Goal: Task Accomplishment & Management: Complete application form

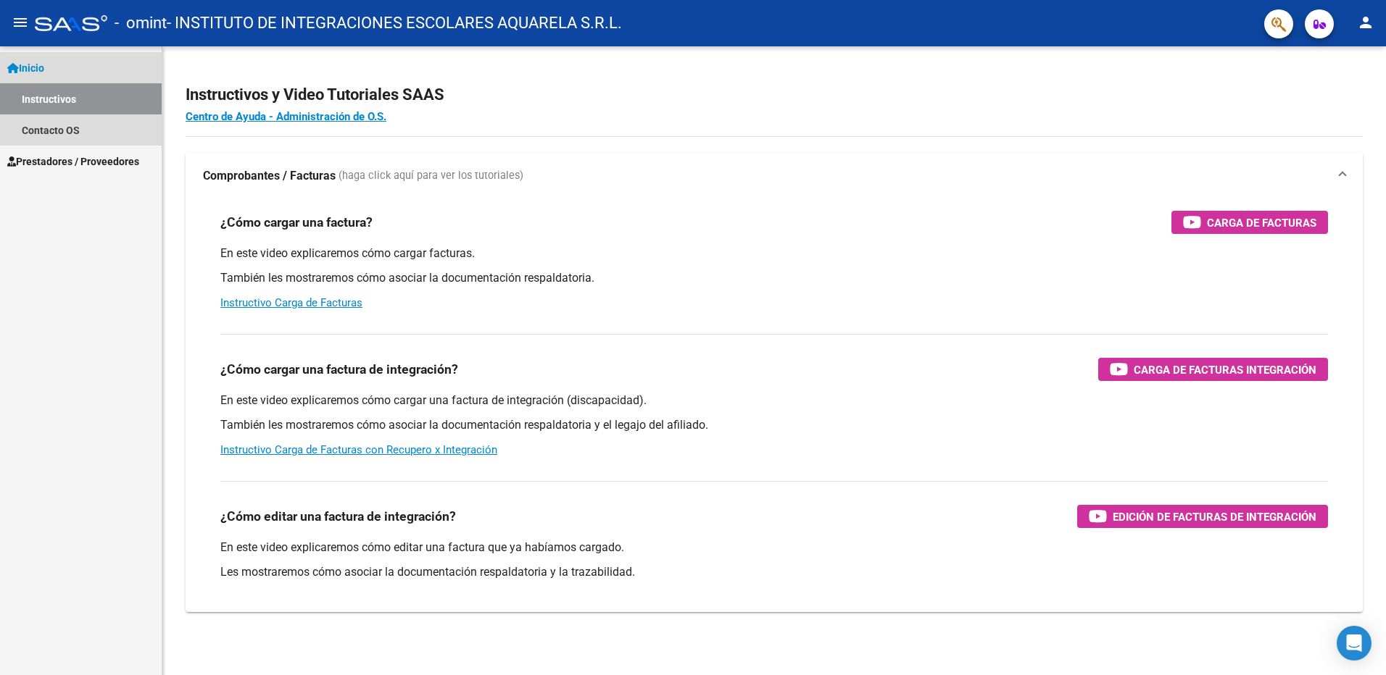
click at [25, 62] on span "Inicio" at bounding box center [25, 68] width 37 height 16
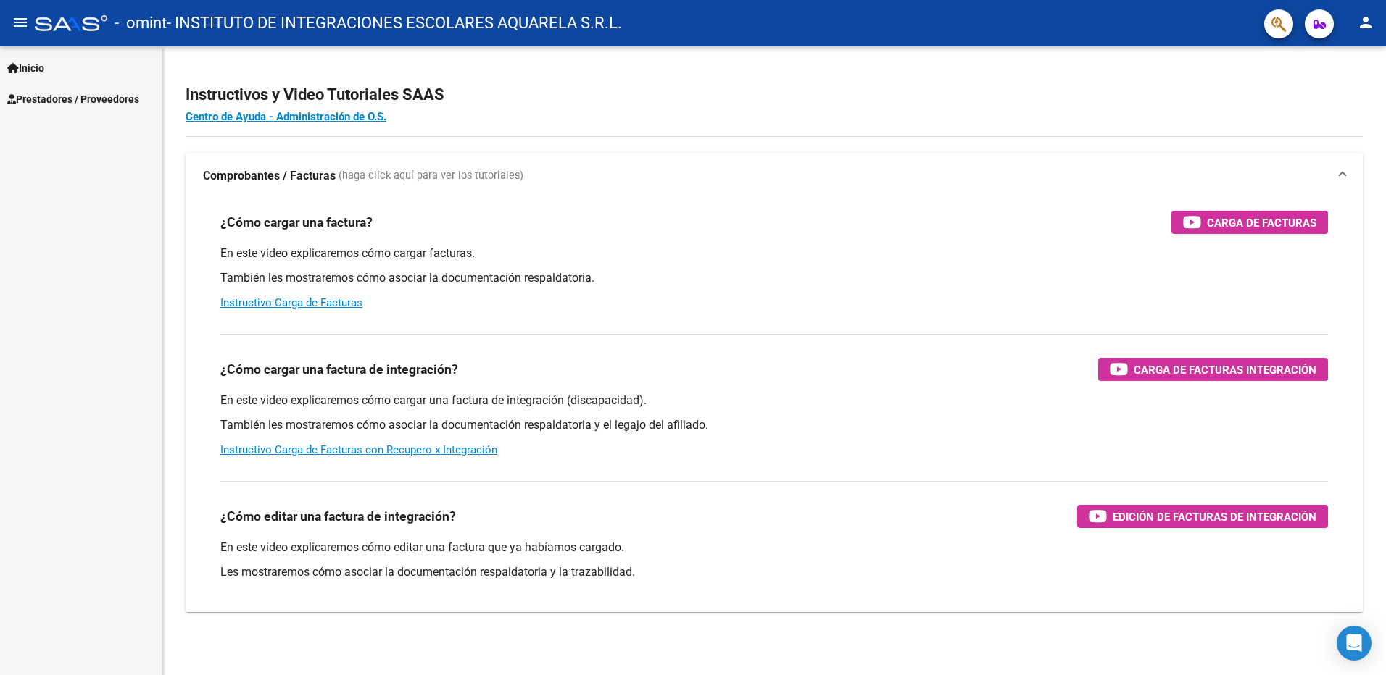
click at [24, 62] on span "Inicio" at bounding box center [25, 68] width 37 height 16
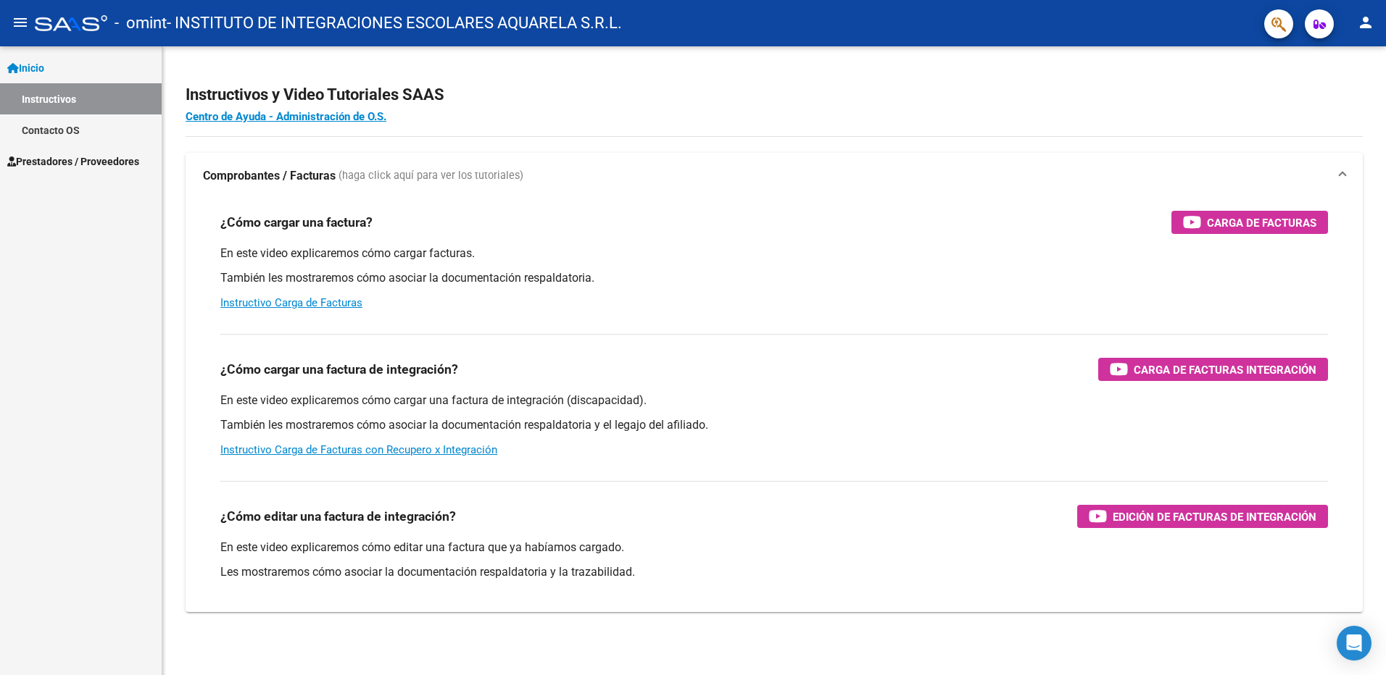
click at [33, 159] on span "Prestadores / Proveedores" at bounding box center [73, 162] width 132 height 16
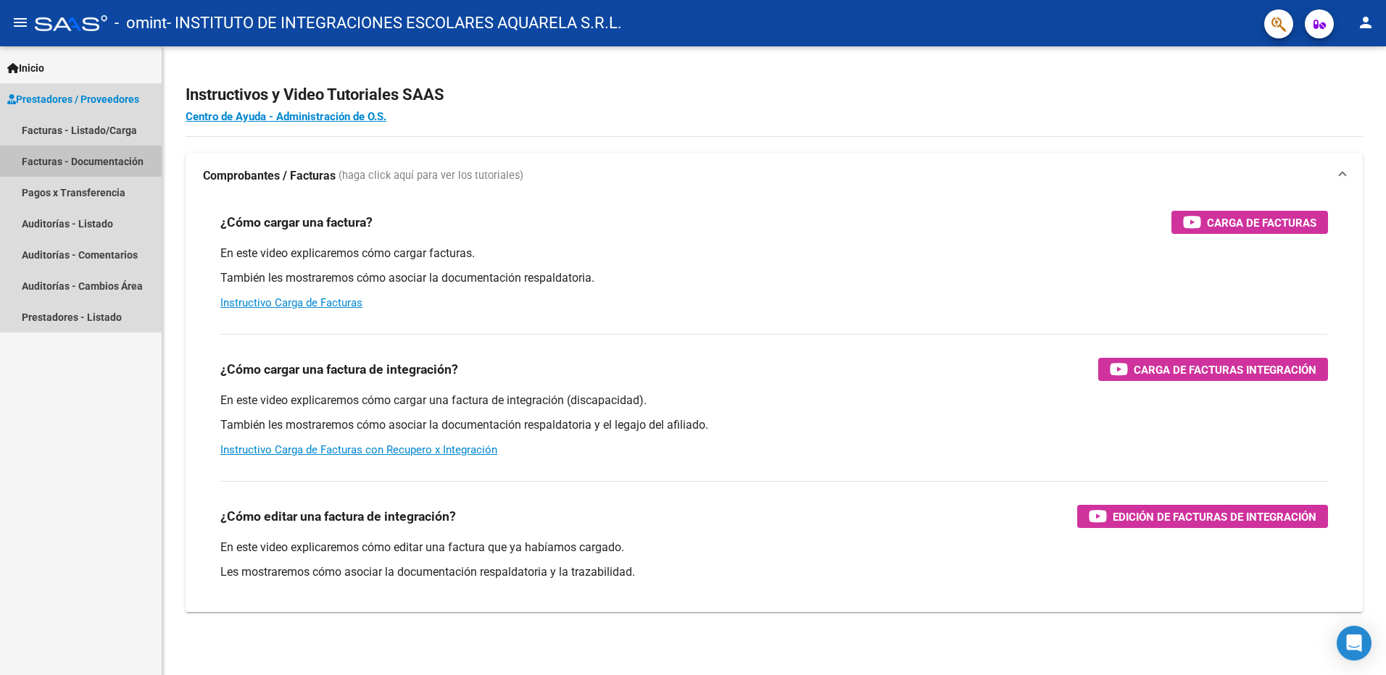
click at [33, 159] on link "Facturas - Documentación" at bounding box center [81, 161] width 162 height 31
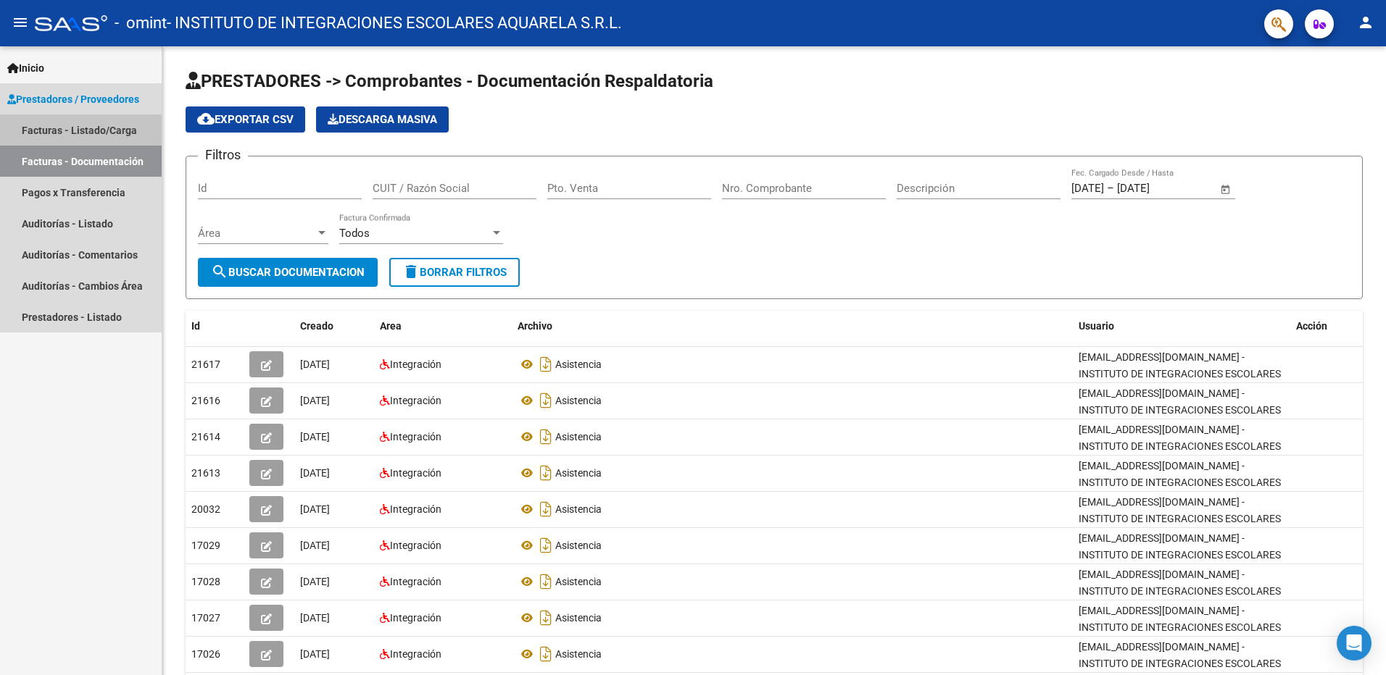
click at [38, 126] on link "Facturas - Listado/Carga" at bounding box center [81, 130] width 162 height 31
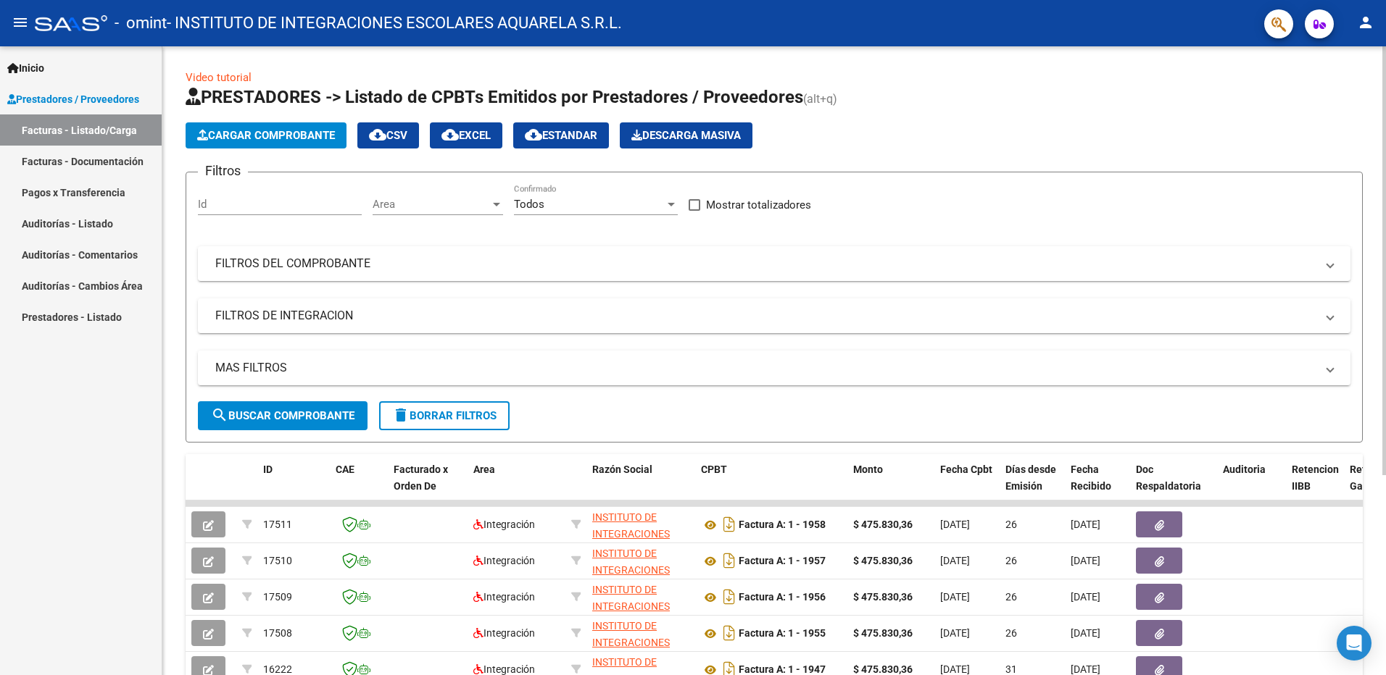
click at [280, 132] on span "Cargar Comprobante" at bounding box center [266, 135] width 138 height 13
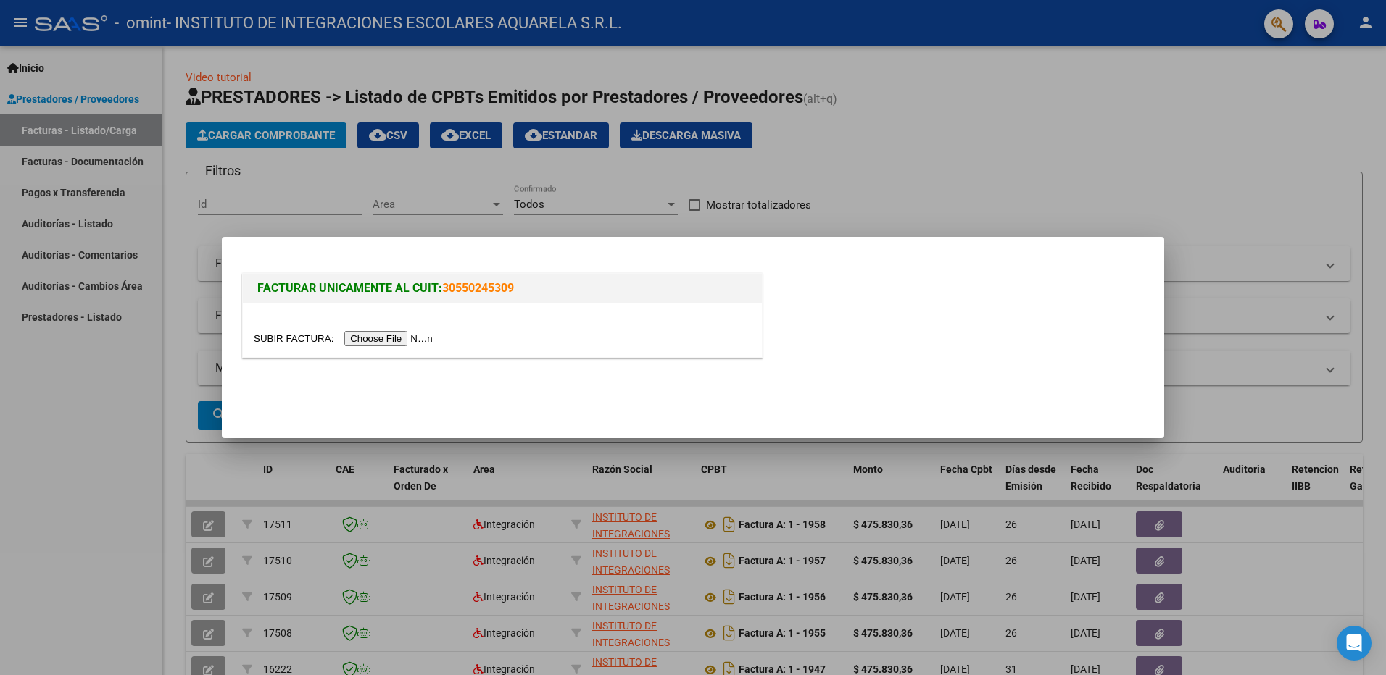
click at [364, 339] on input "file" at bounding box center [345, 338] width 183 height 15
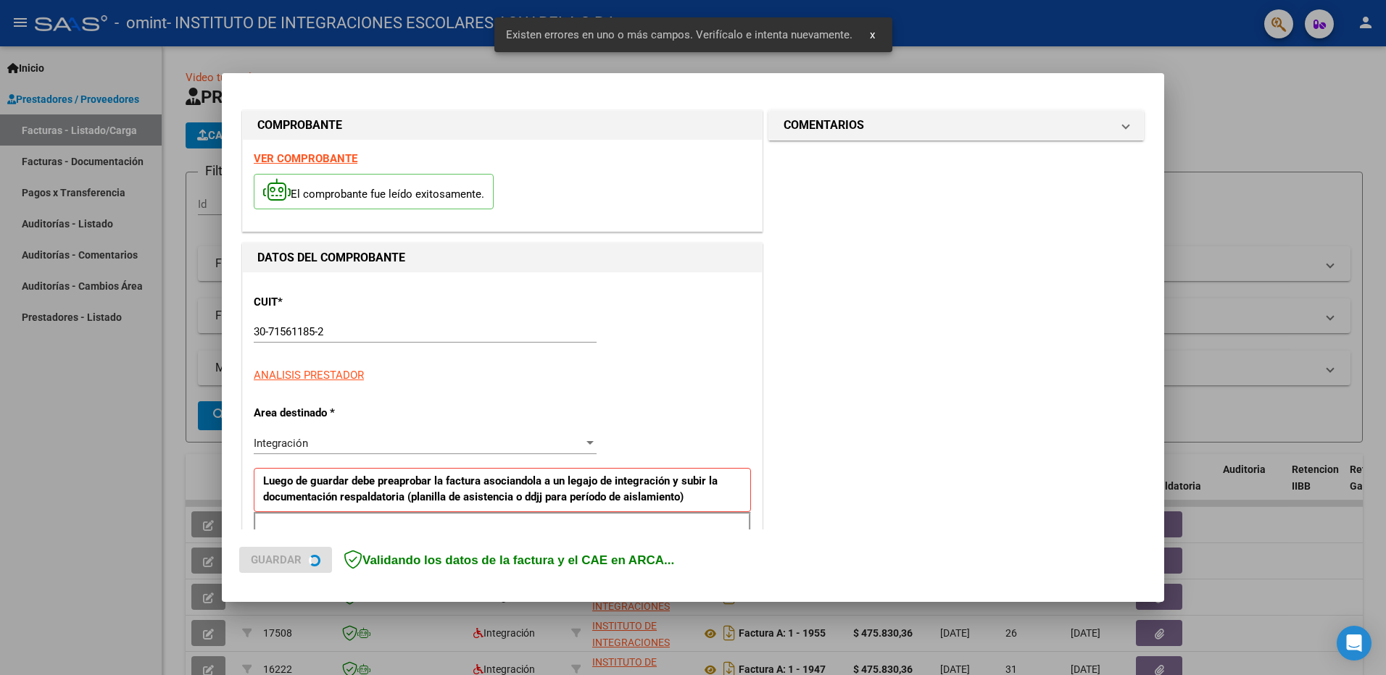
scroll to position [258, 0]
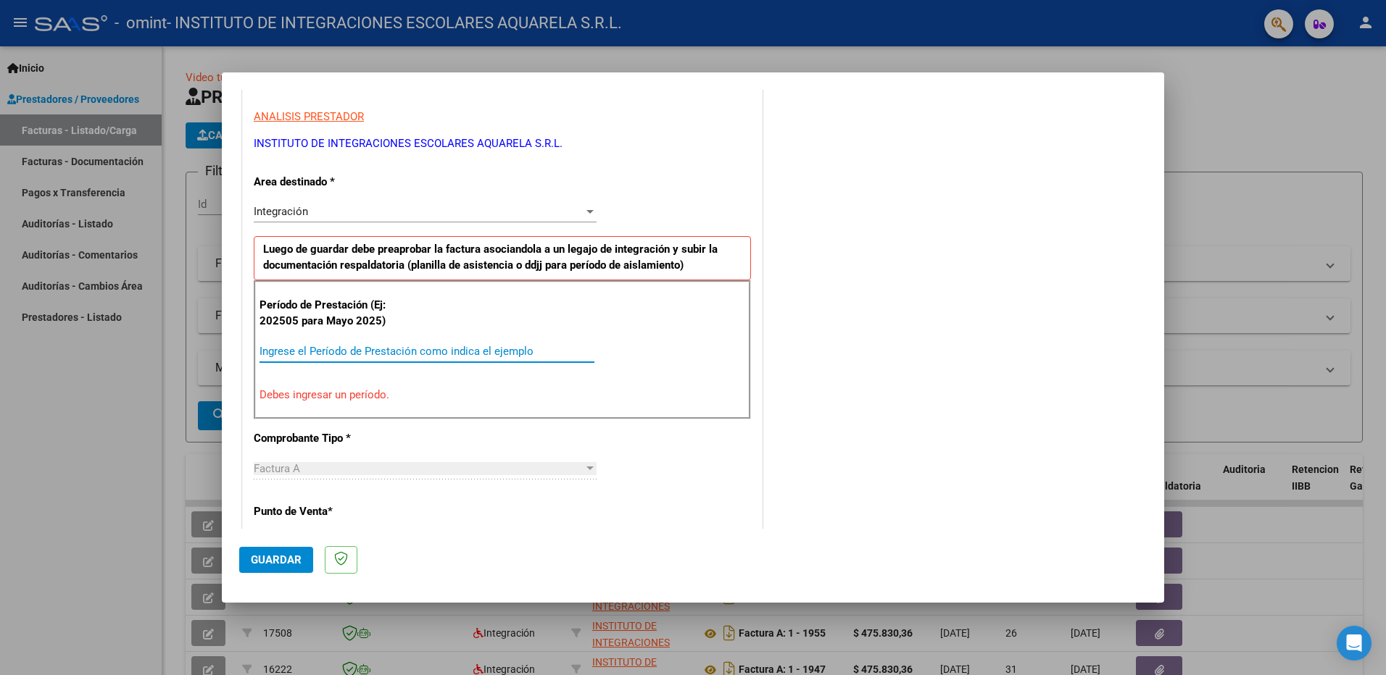
click at [314, 349] on input "Ingrese el Período de Prestación como indica el ejemplo" at bounding box center [426, 351] width 335 height 13
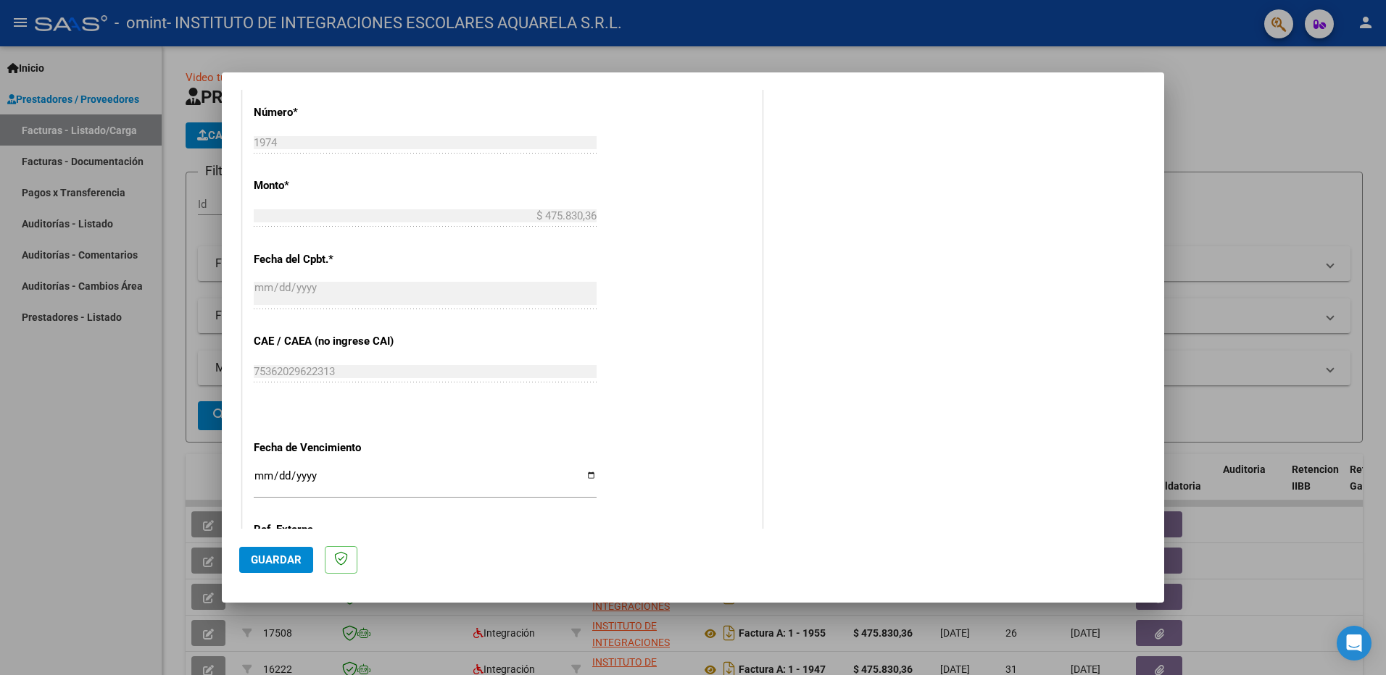
scroll to position [836, 0]
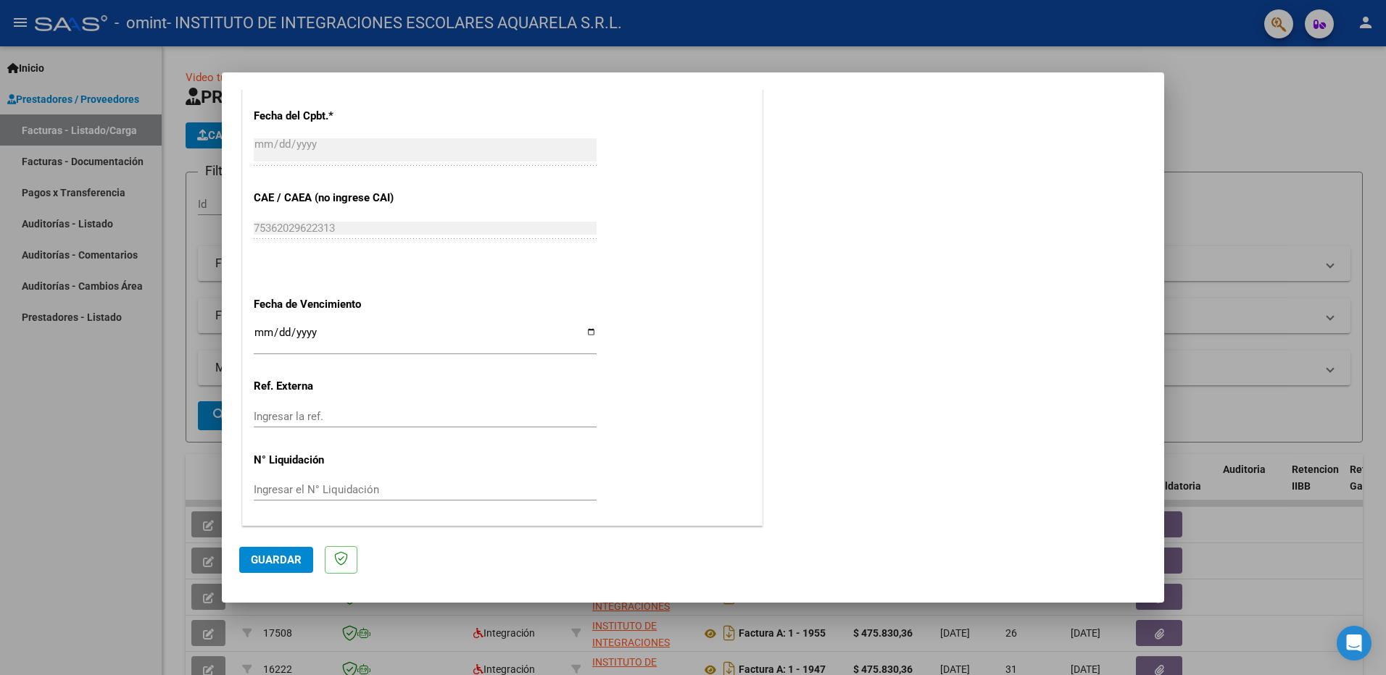
type input "202508"
click at [588, 334] on input "Ingresar la fecha" at bounding box center [425, 338] width 343 height 23
type input "[DATE]"
click at [279, 558] on span "Guardar" at bounding box center [276, 560] width 51 height 13
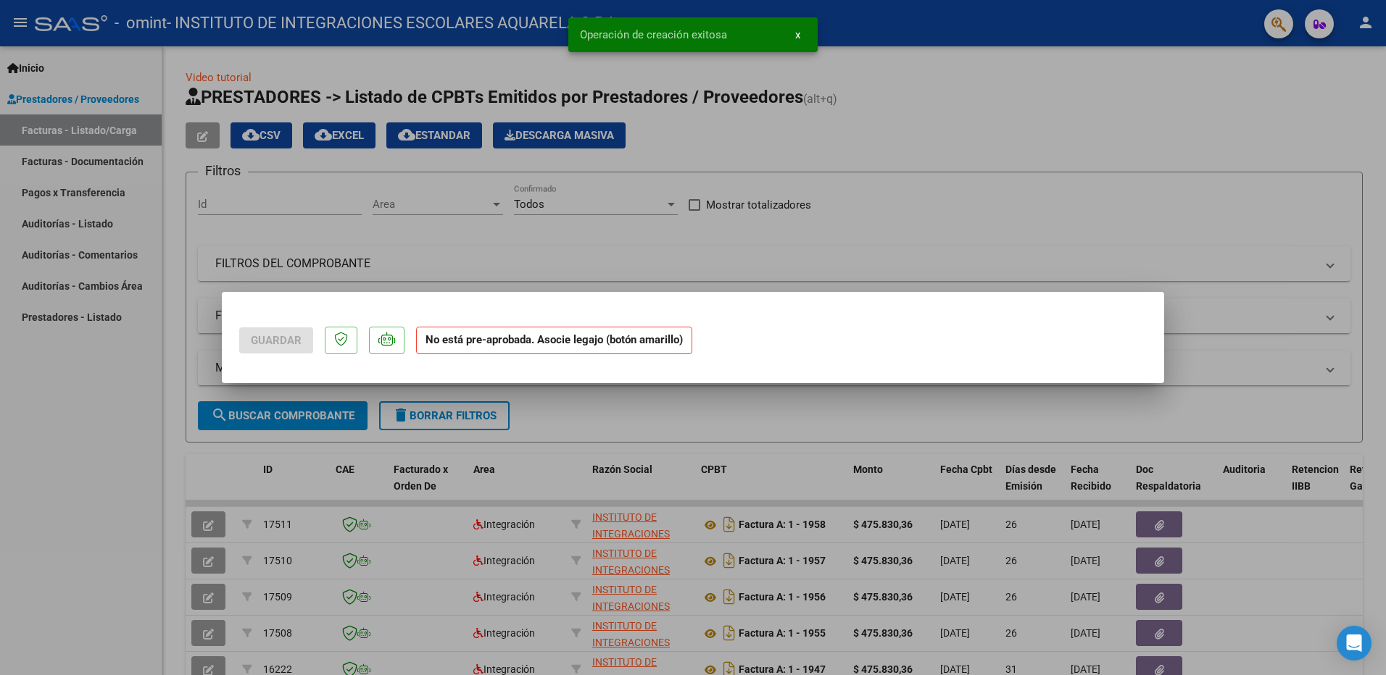
scroll to position [0, 0]
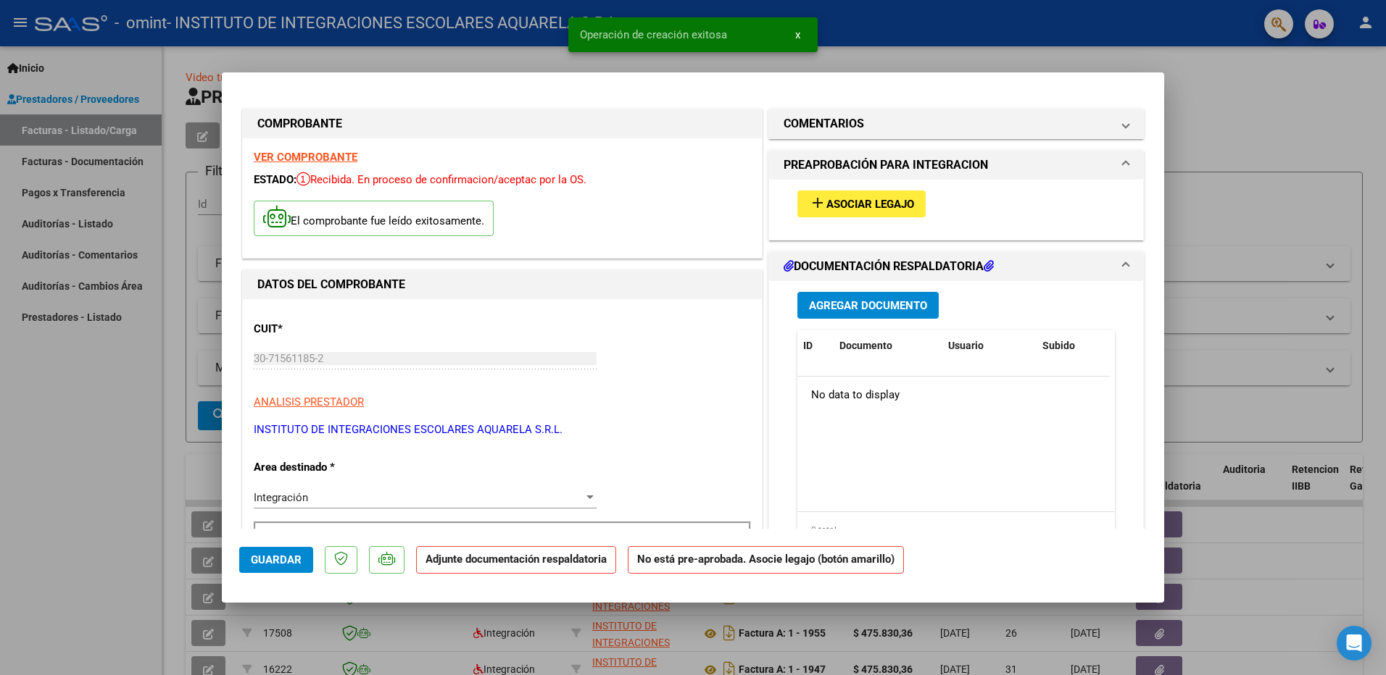
click at [871, 199] on span "Asociar Legajo" at bounding box center [870, 204] width 88 height 13
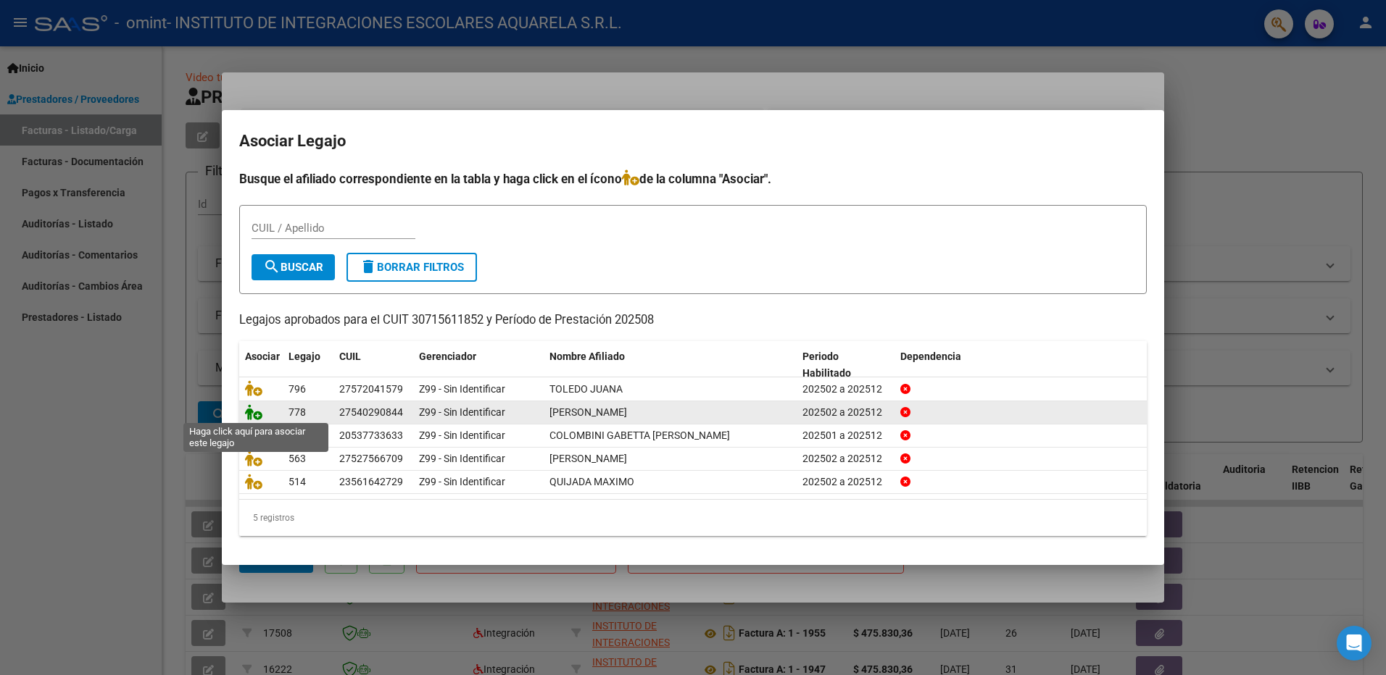
click at [252, 412] on icon at bounding box center [253, 412] width 17 height 16
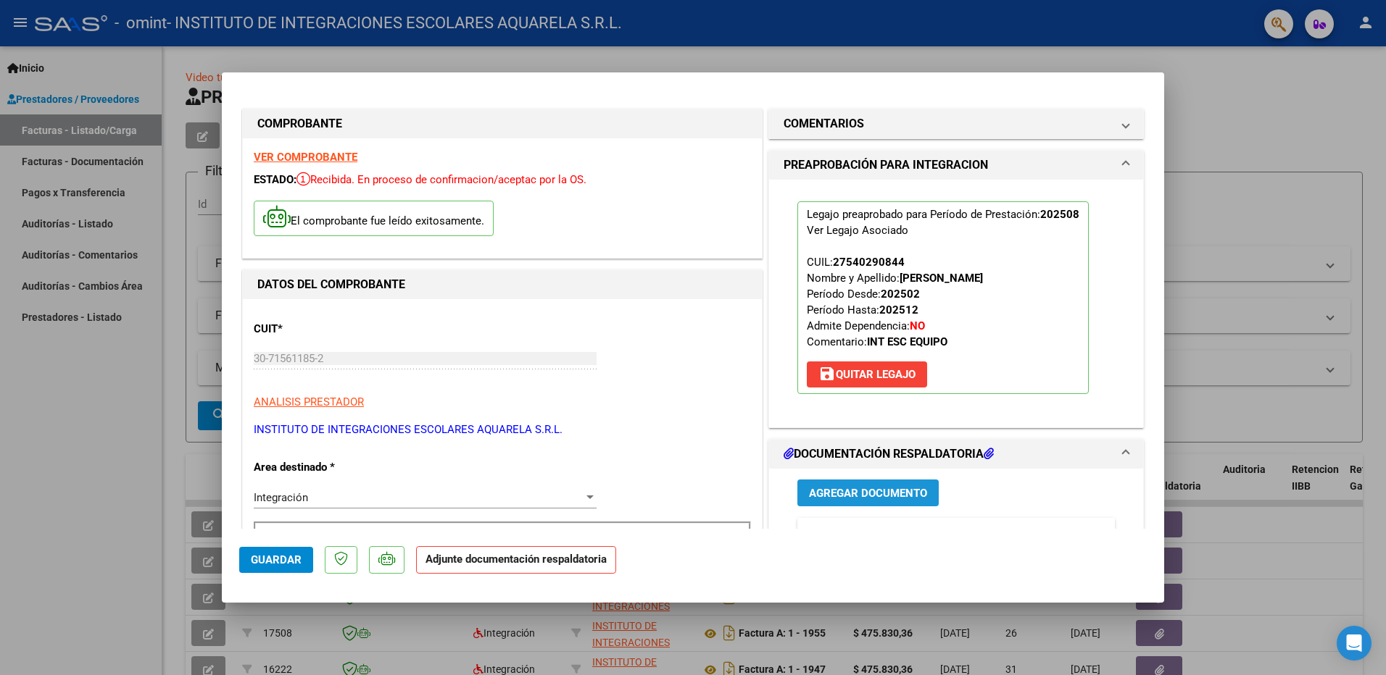
click at [875, 492] on span "Agregar Documento" at bounding box center [868, 493] width 118 height 13
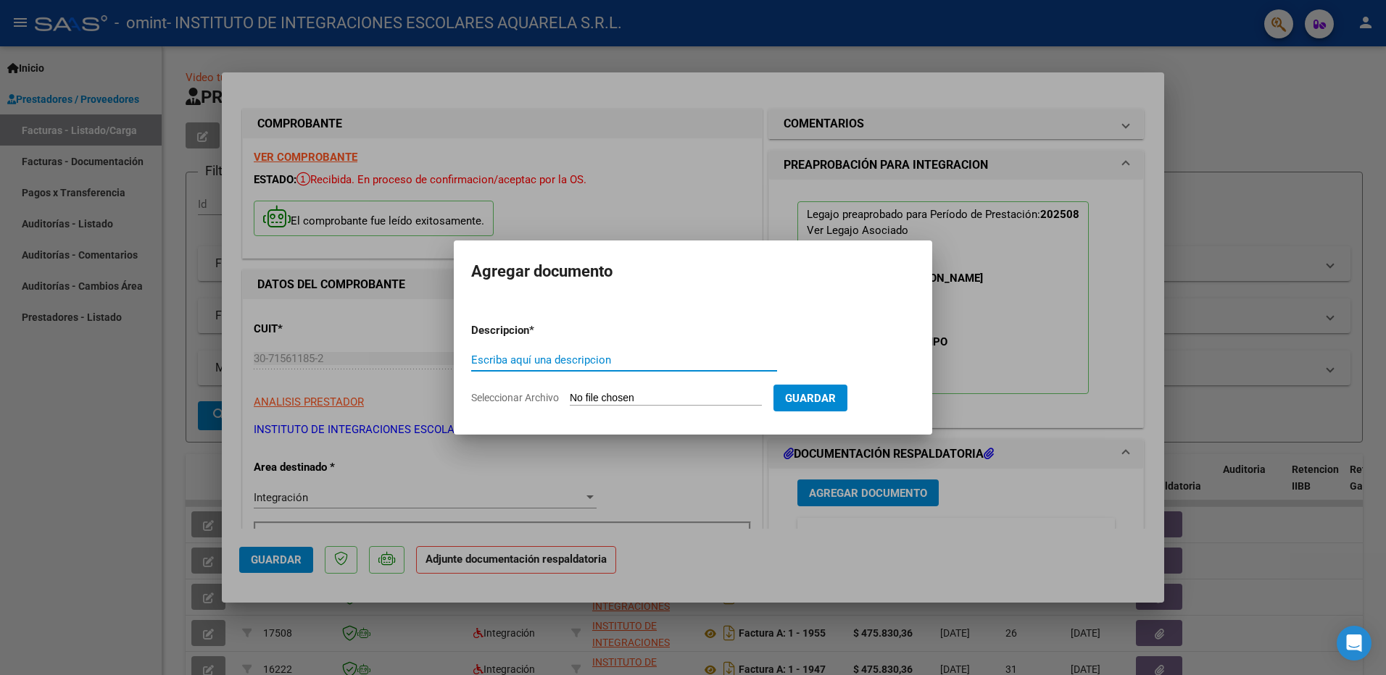
click at [512, 364] on input "Escriba aquí una descripcion" at bounding box center [624, 360] width 306 height 13
type input "asistencia"
click at [525, 396] on span "Seleccionar Archivo" at bounding box center [515, 398] width 88 height 12
click at [570, 396] on input "Seleccionar Archivo" at bounding box center [666, 399] width 192 height 14
type input "C:\fakepath\MASRAMON096.pdf"
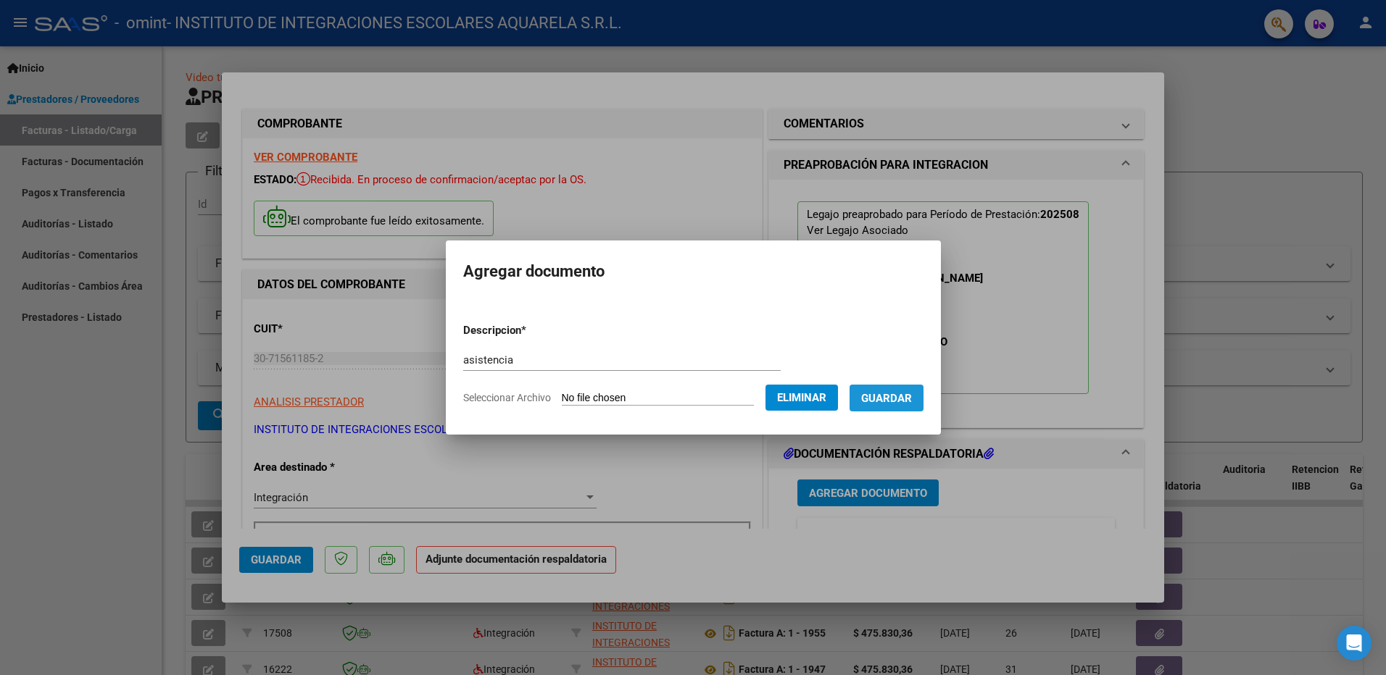
click at [912, 399] on span "Guardar" at bounding box center [886, 398] width 51 height 13
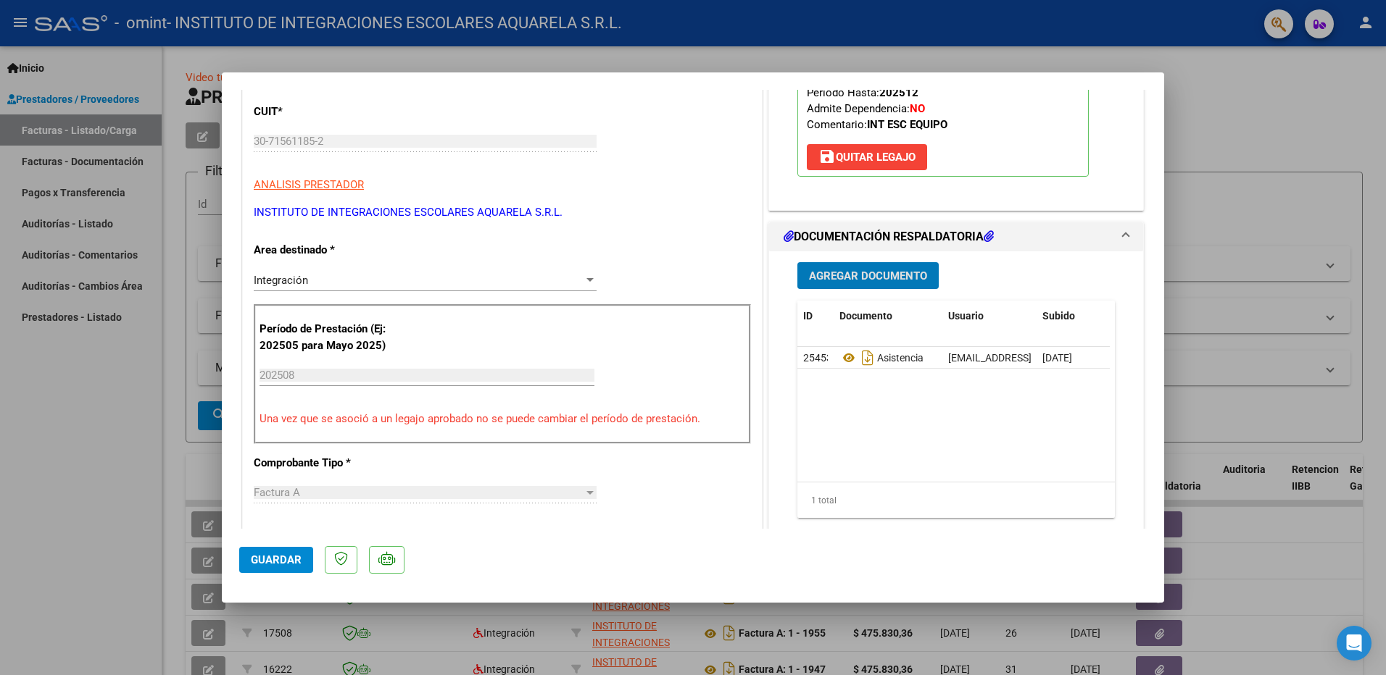
scroll to position [580, 0]
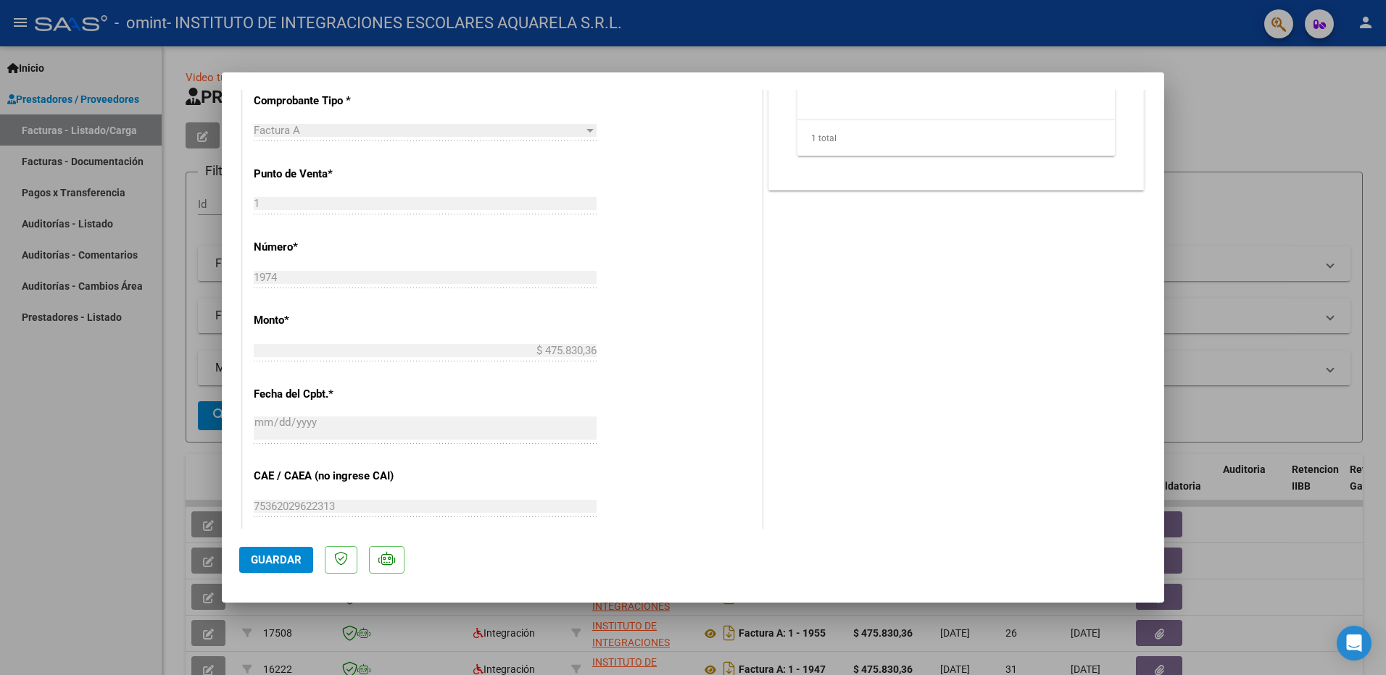
click at [266, 557] on span "Guardar" at bounding box center [276, 560] width 51 height 13
click at [796, 33] on span "x" at bounding box center [797, 34] width 5 height 13
click at [58, 482] on div at bounding box center [693, 337] width 1386 height 675
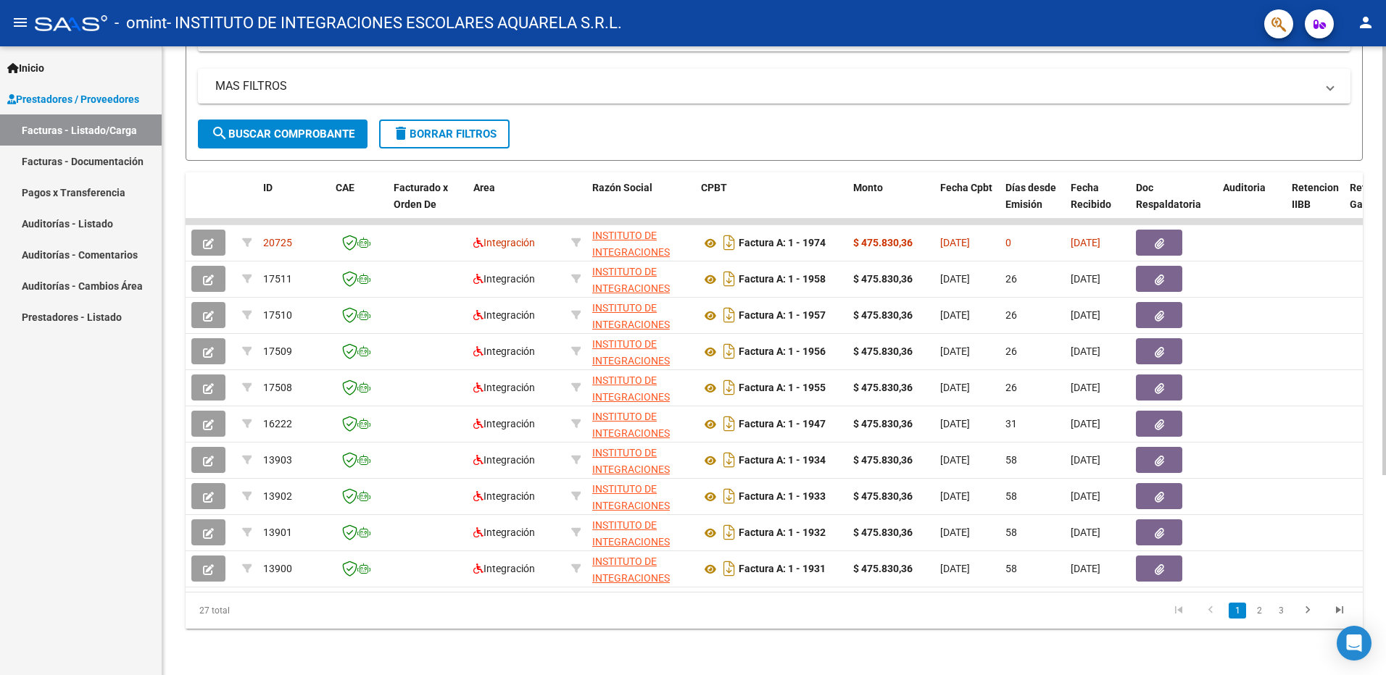
scroll to position [3, 0]
